Goal: Task Accomplishment & Management: Complete application form

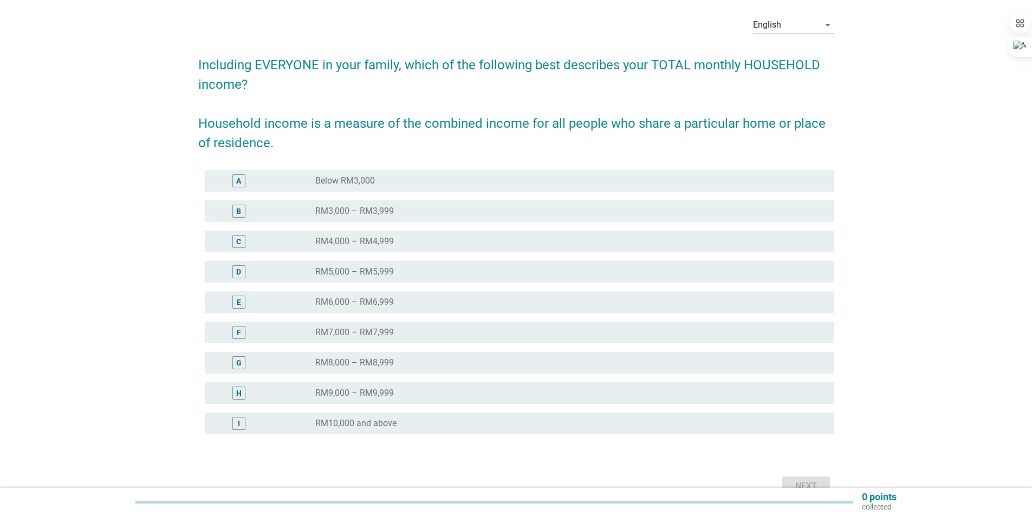
scroll to position [101, 0]
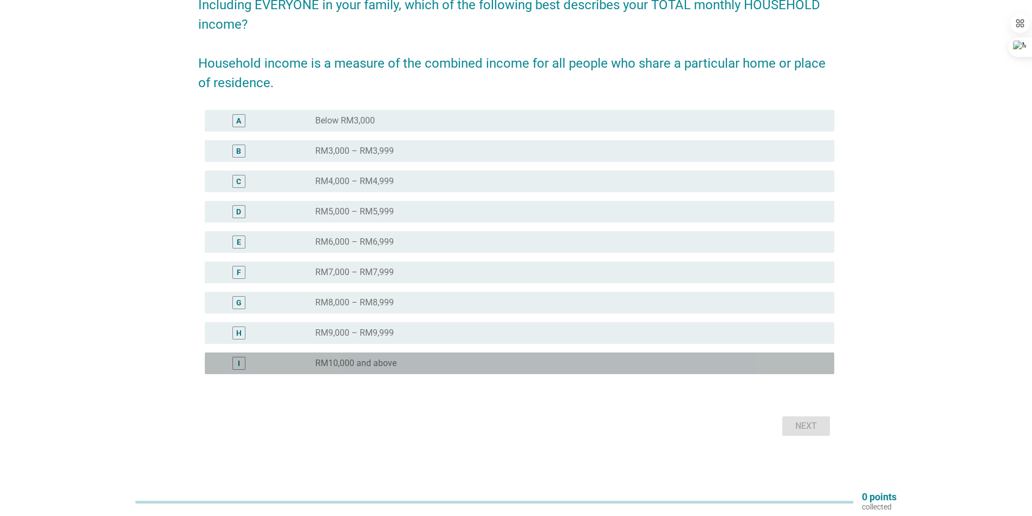
click at [522, 361] on div "radio_button_unchecked RM10,000 and above" at bounding box center [566, 363] width 502 height 11
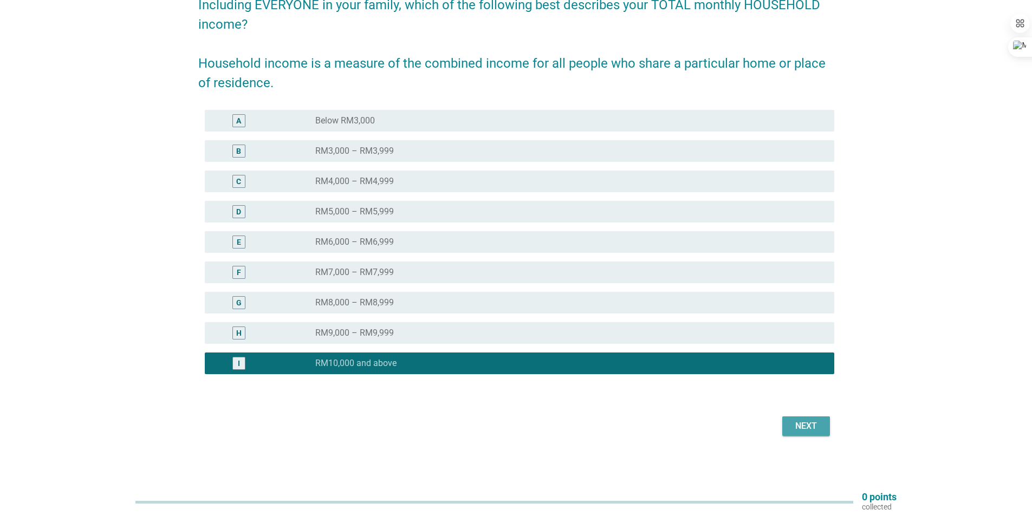
click at [808, 432] on div "Next" at bounding box center [806, 426] width 30 height 13
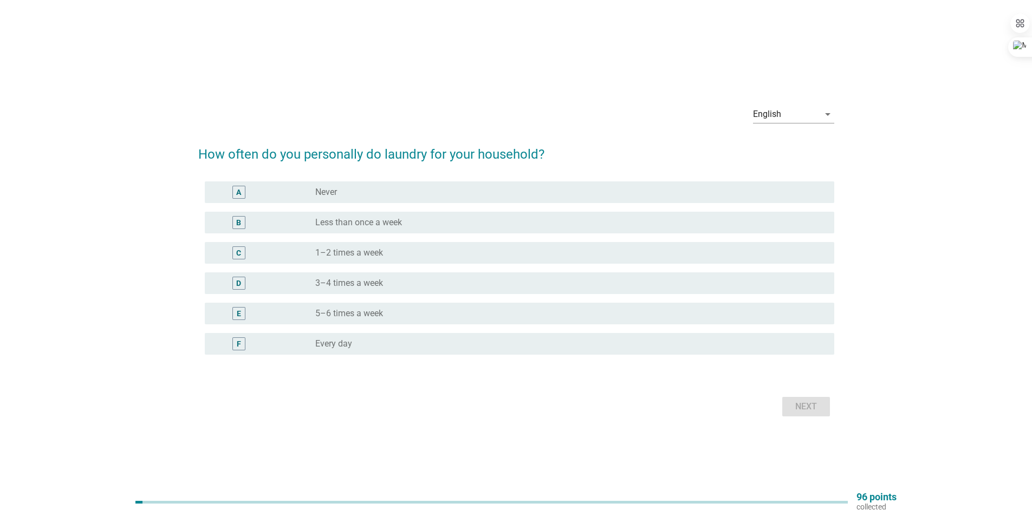
click at [436, 281] on div "radio_button_unchecked 3–4 times a week" at bounding box center [566, 283] width 502 height 11
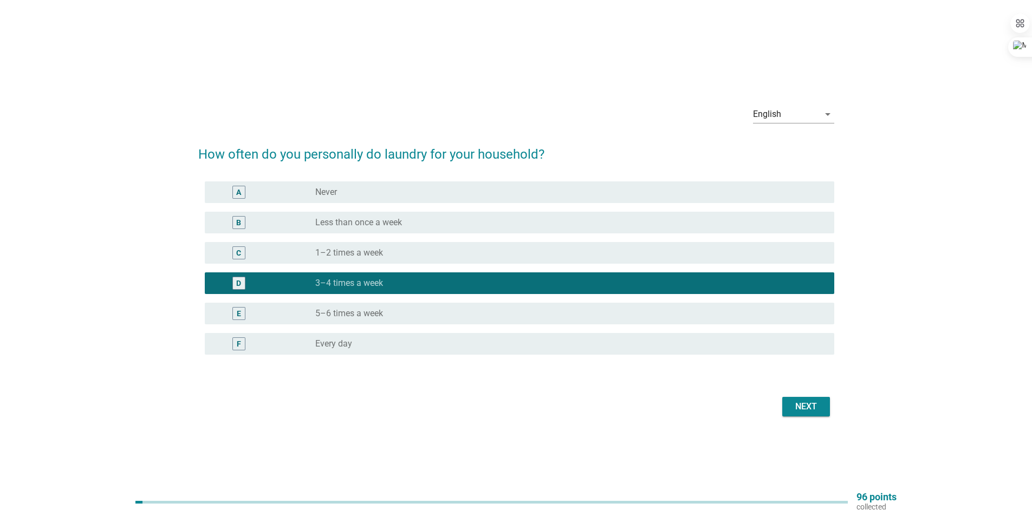
click at [804, 409] on div "Next" at bounding box center [806, 406] width 30 height 13
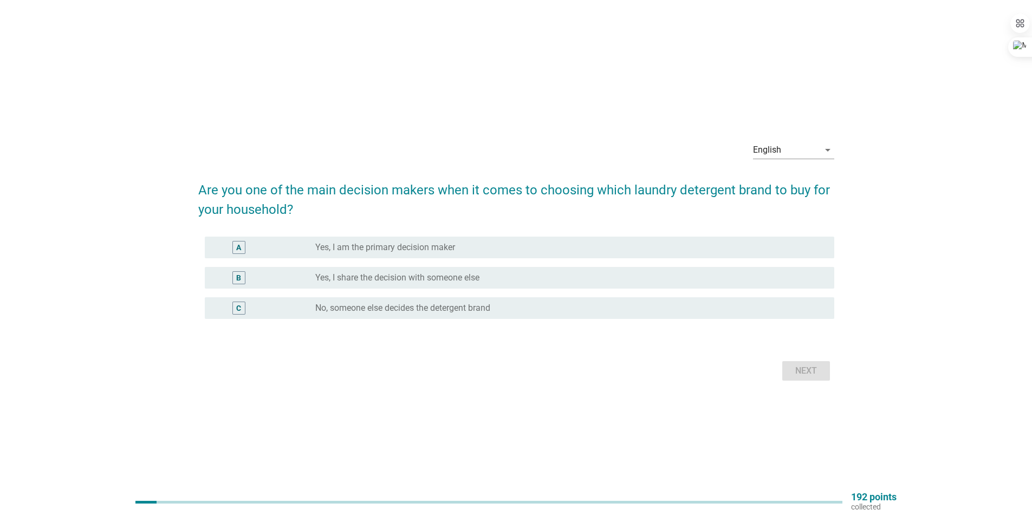
click at [517, 249] on div "radio_button_unchecked Yes, I am the primary decision maker" at bounding box center [566, 247] width 502 height 11
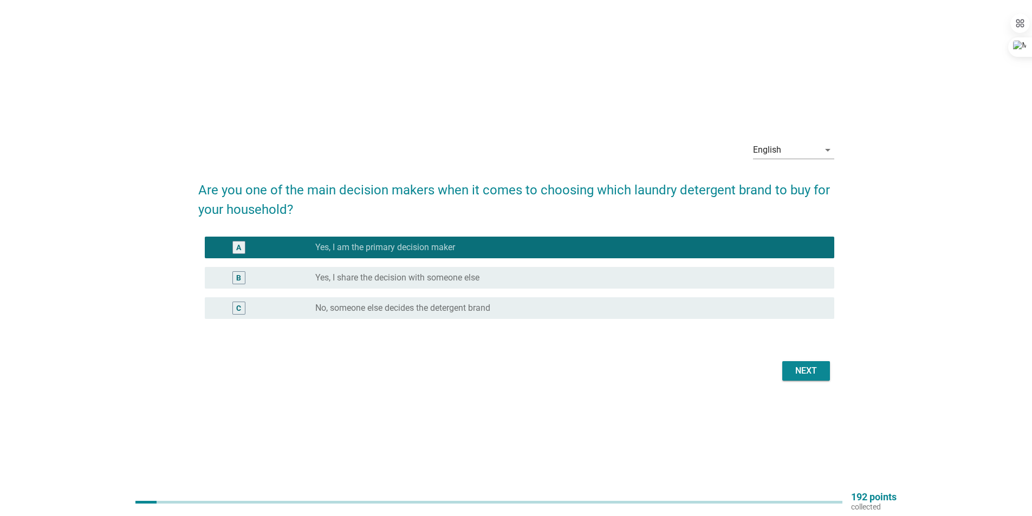
click at [811, 379] on button "Next" at bounding box center [806, 371] width 48 height 20
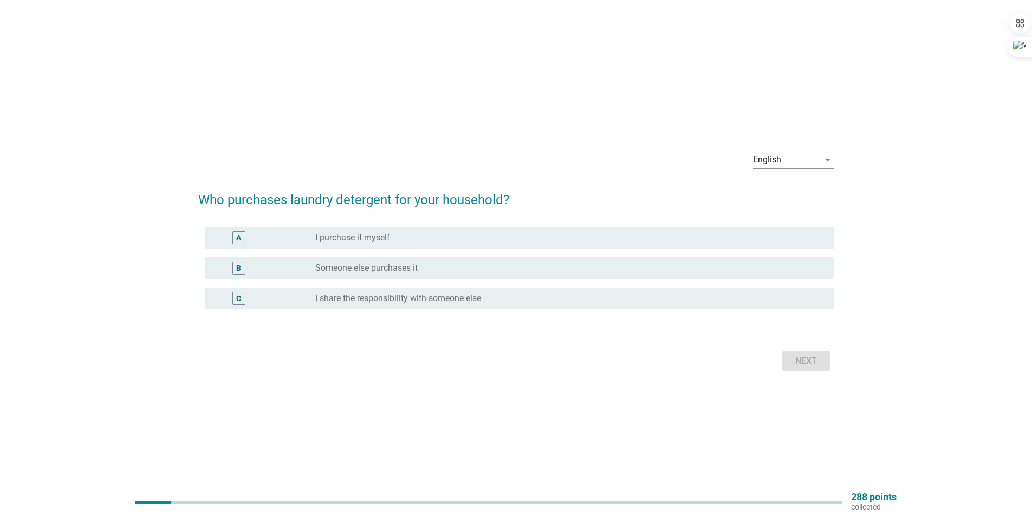
click at [444, 240] on div "radio_button_unchecked I purchase it myself" at bounding box center [566, 237] width 502 height 11
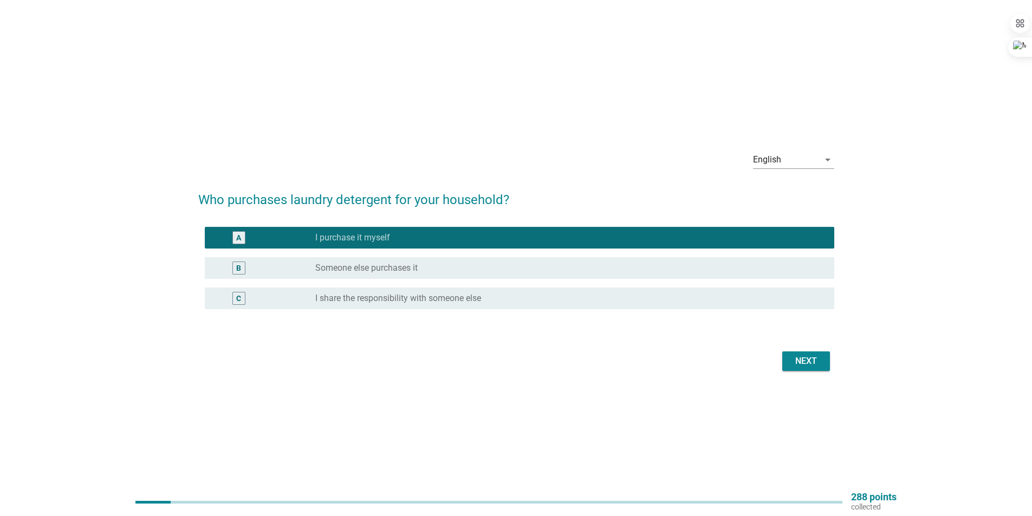
click at [805, 359] on div "Next" at bounding box center [806, 361] width 30 height 13
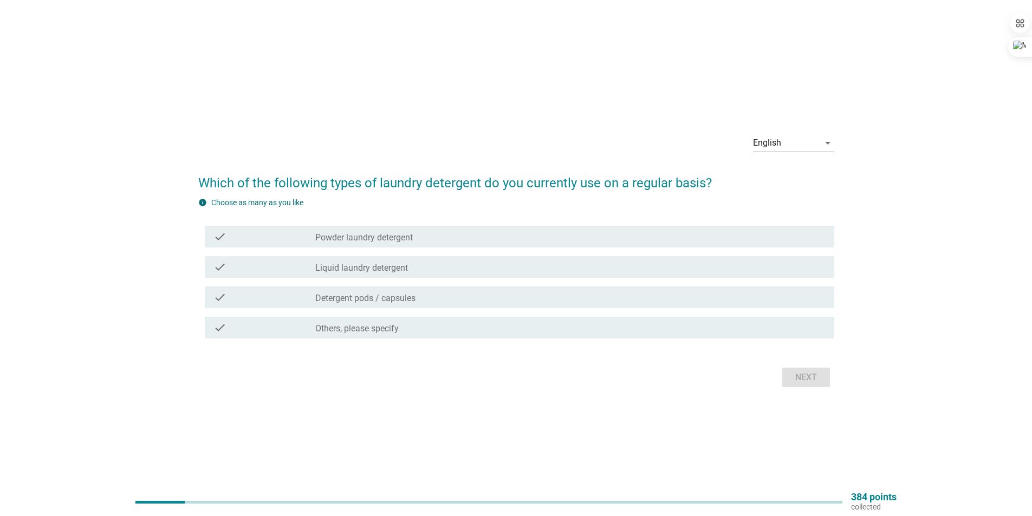
click at [452, 265] on div "check_box_outline_blank Liquid laundry detergent" at bounding box center [570, 267] width 510 height 13
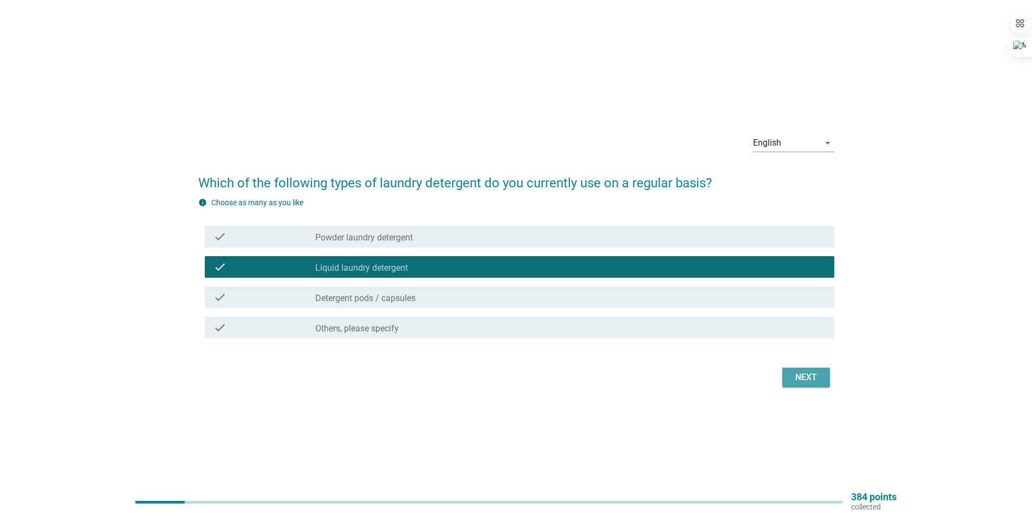
click at [824, 377] on button "Next" at bounding box center [806, 378] width 48 height 20
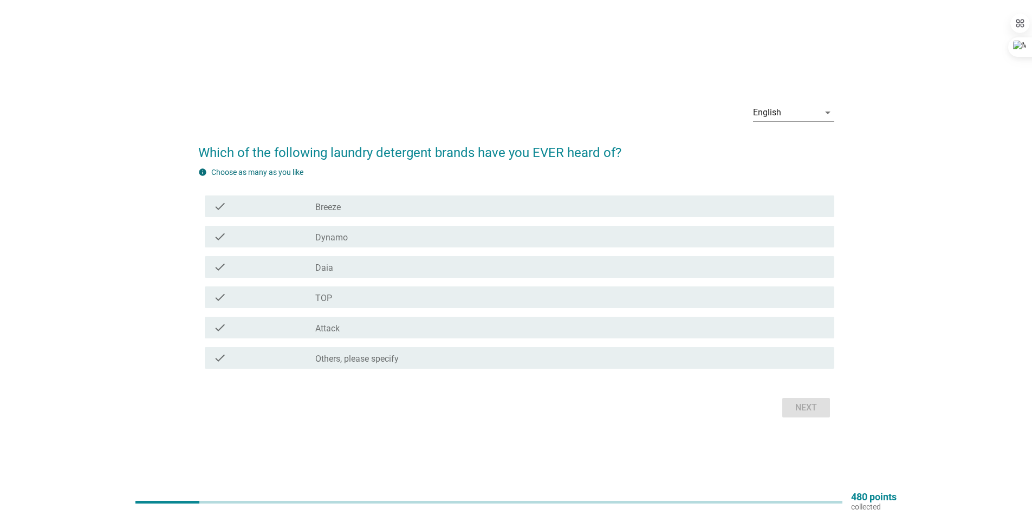
click at [353, 213] on div "check check_box_outline_blank Breeze" at bounding box center [520, 207] width 630 height 22
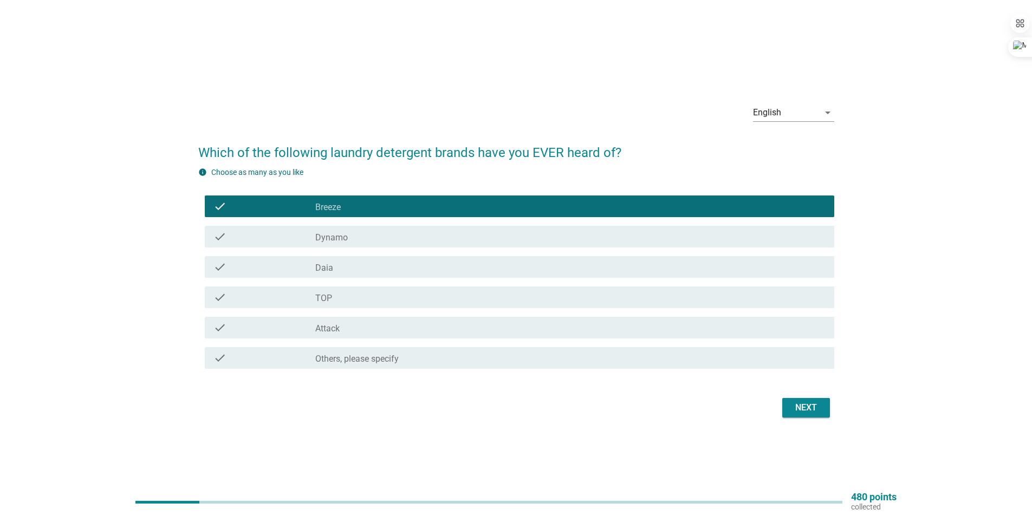
click at [359, 244] on div "check check_box_outline_blank Dynamo" at bounding box center [520, 237] width 630 height 22
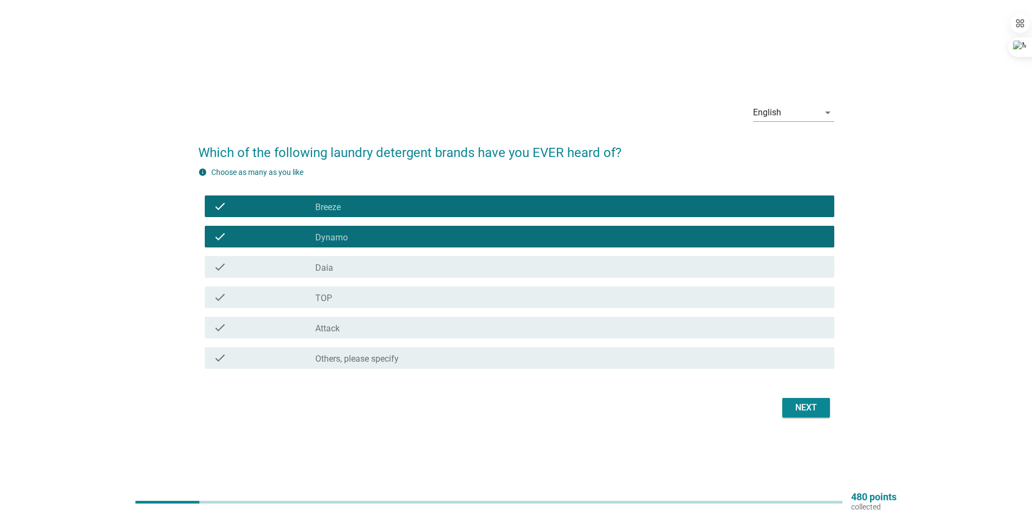
click at [369, 275] on div "check check_box_outline_blank Daia" at bounding box center [520, 267] width 630 height 22
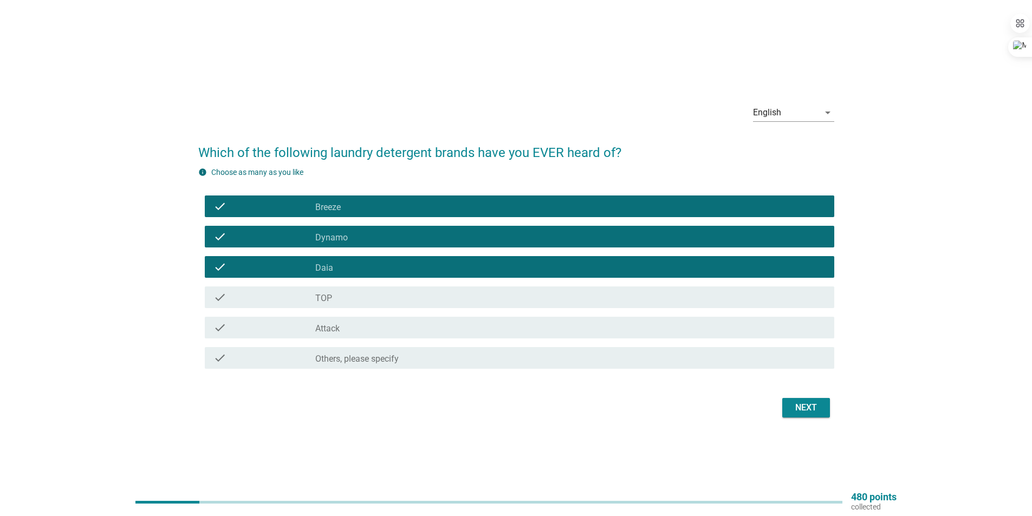
click at [376, 297] on div "check_box_outline_blank TOP" at bounding box center [570, 297] width 510 height 13
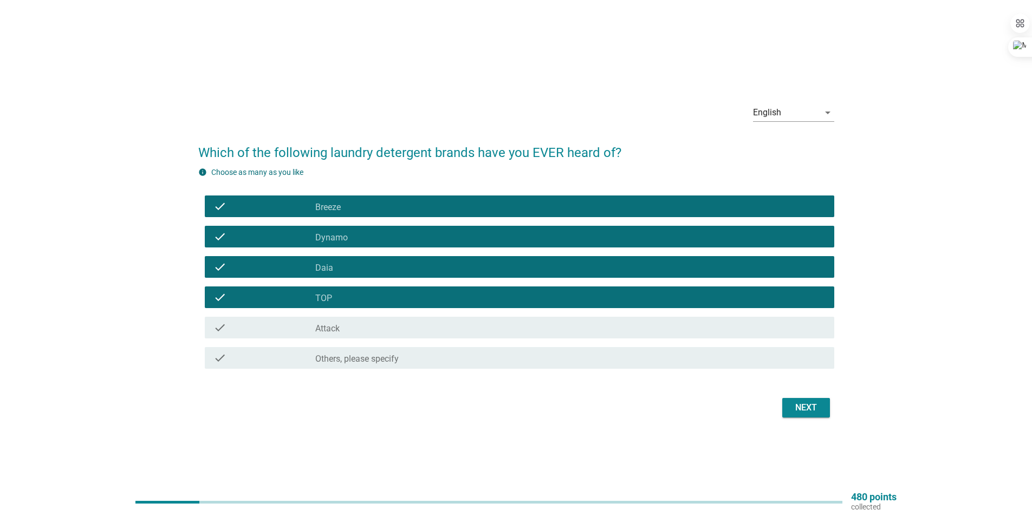
click at [386, 331] on div "check_box_outline_blank Attack" at bounding box center [570, 327] width 510 height 13
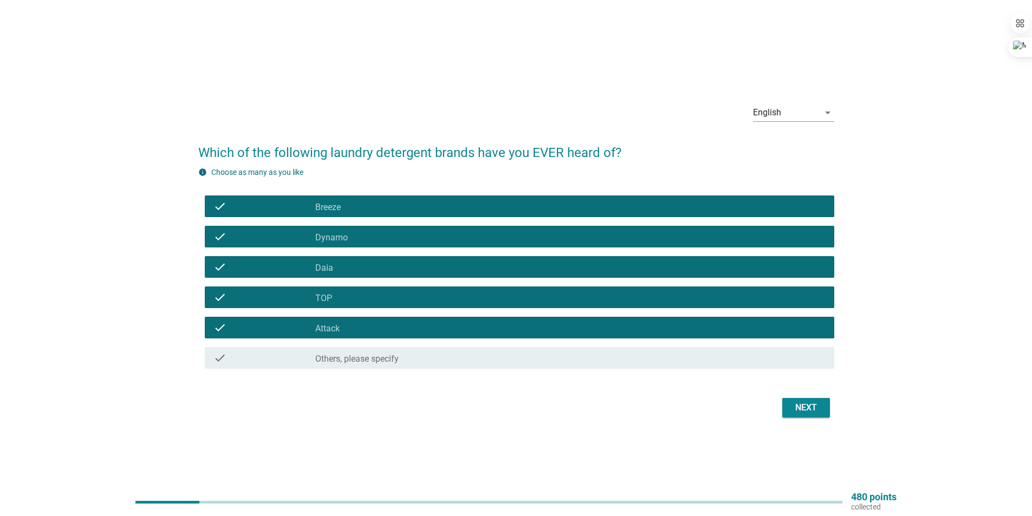
click at [788, 398] on button "Next" at bounding box center [806, 408] width 48 height 20
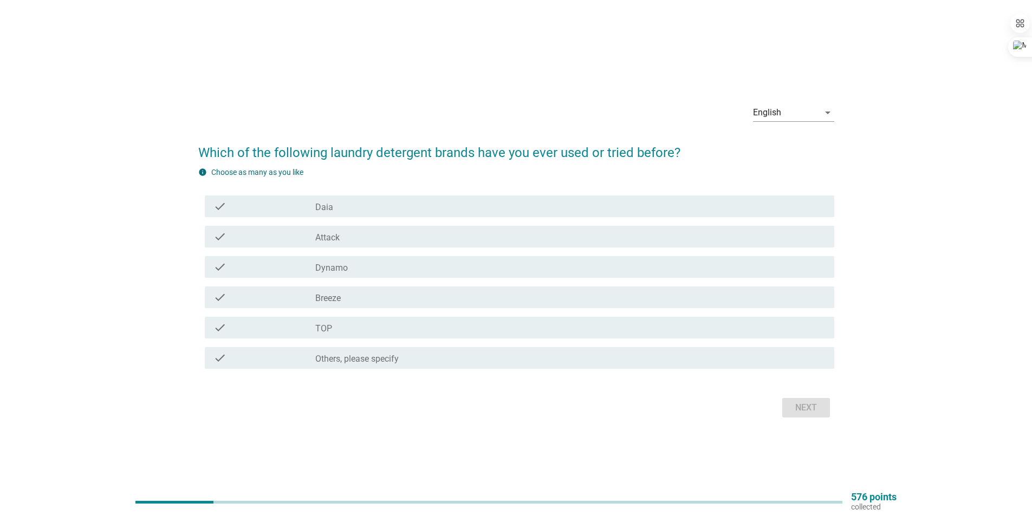
click at [383, 205] on div "check_box_outline_blank Daia" at bounding box center [570, 206] width 510 height 13
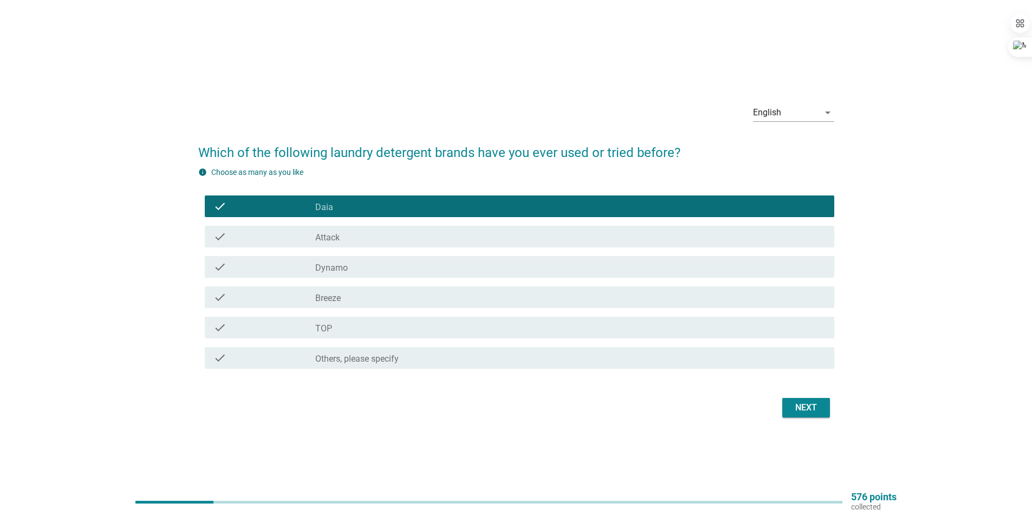
click at [398, 264] on div "check_box_outline_blank Dynamo" at bounding box center [570, 267] width 510 height 13
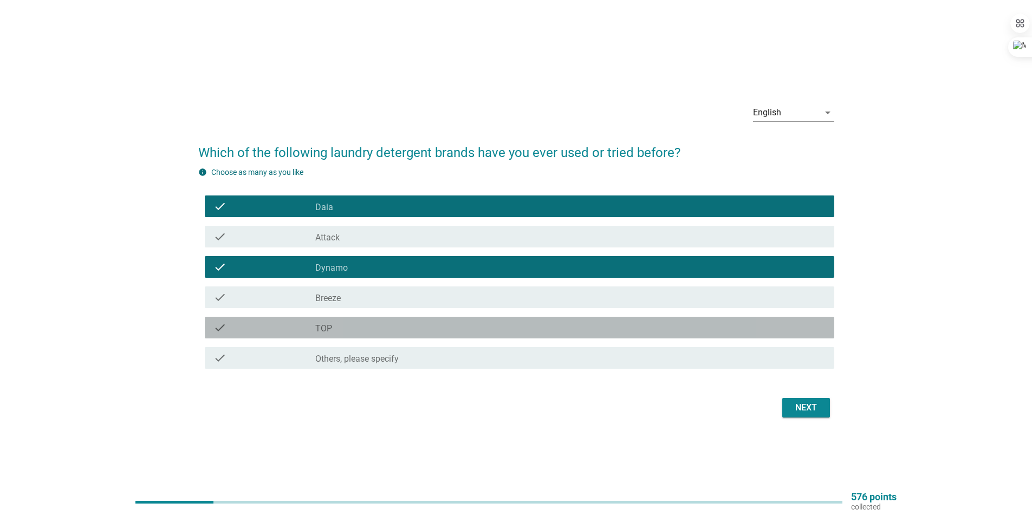
click at [467, 320] on div "check check_box_outline_blank TOP" at bounding box center [520, 328] width 630 height 22
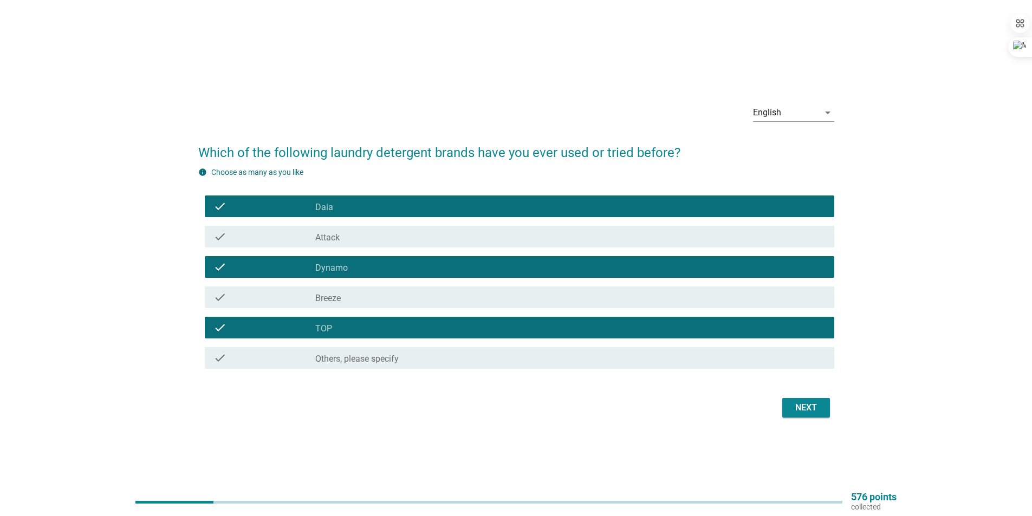
click at [797, 413] on div "Next" at bounding box center [806, 407] width 30 height 13
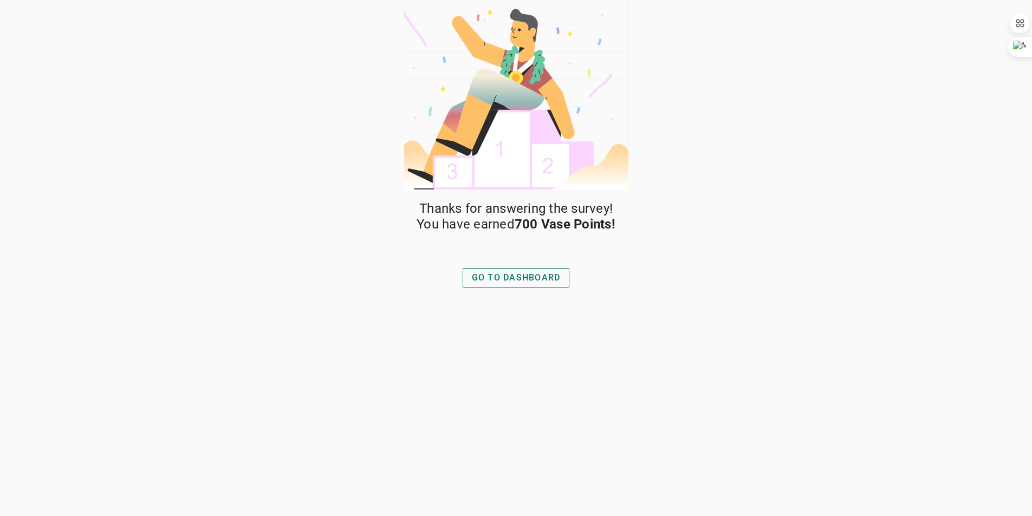
click at [520, 280] on div "GO TO DASHBOARD" at bounding box center [516, 277] width 89 height 13
